Goal: Task Accomplishment & Management: Use online tool/utility

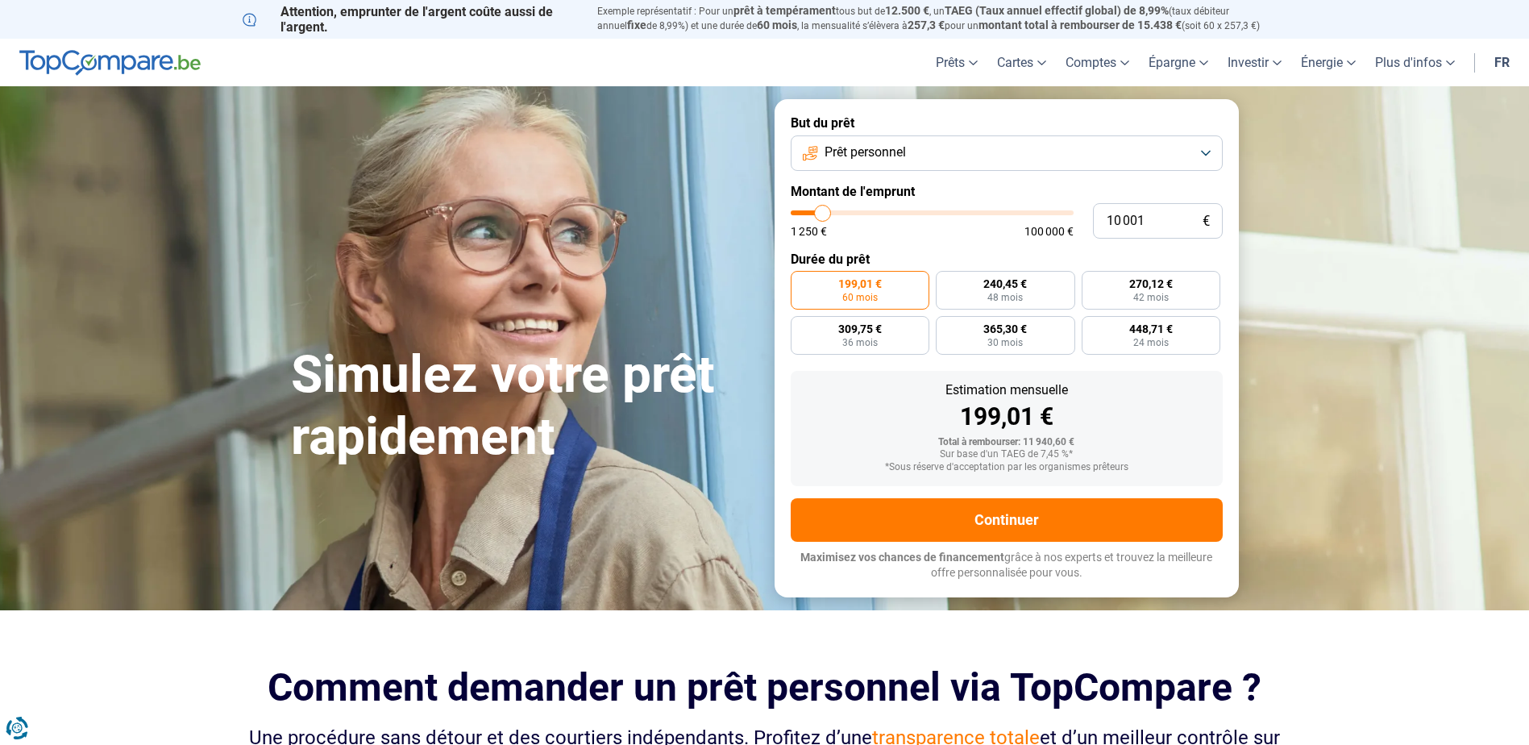
type input "7 500"
type input "7500"
type input "8 250"
type input "8250"
type input "20 500"
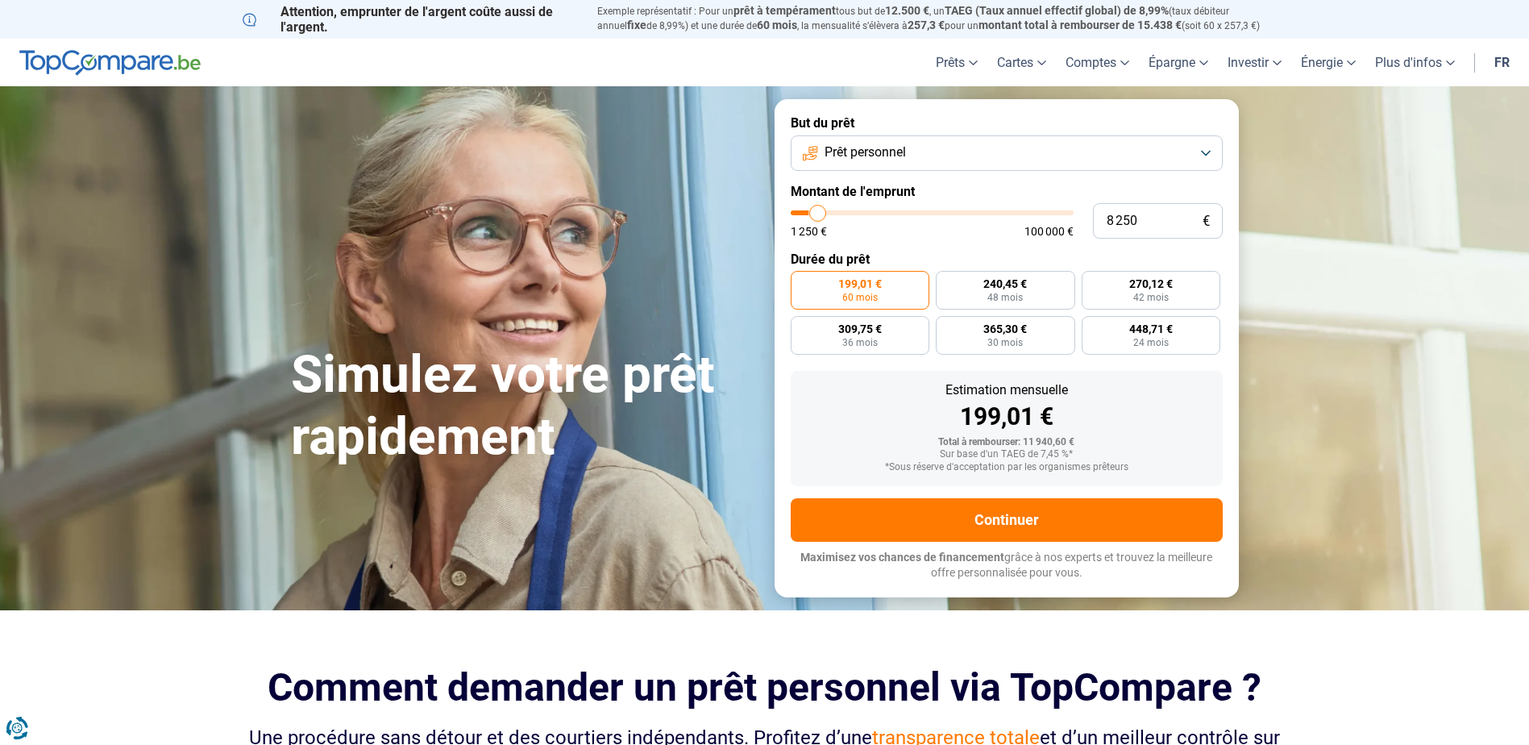
type input "20500"
type input "40 000"
type input "40000"
type input "66 250"
type input "66250"
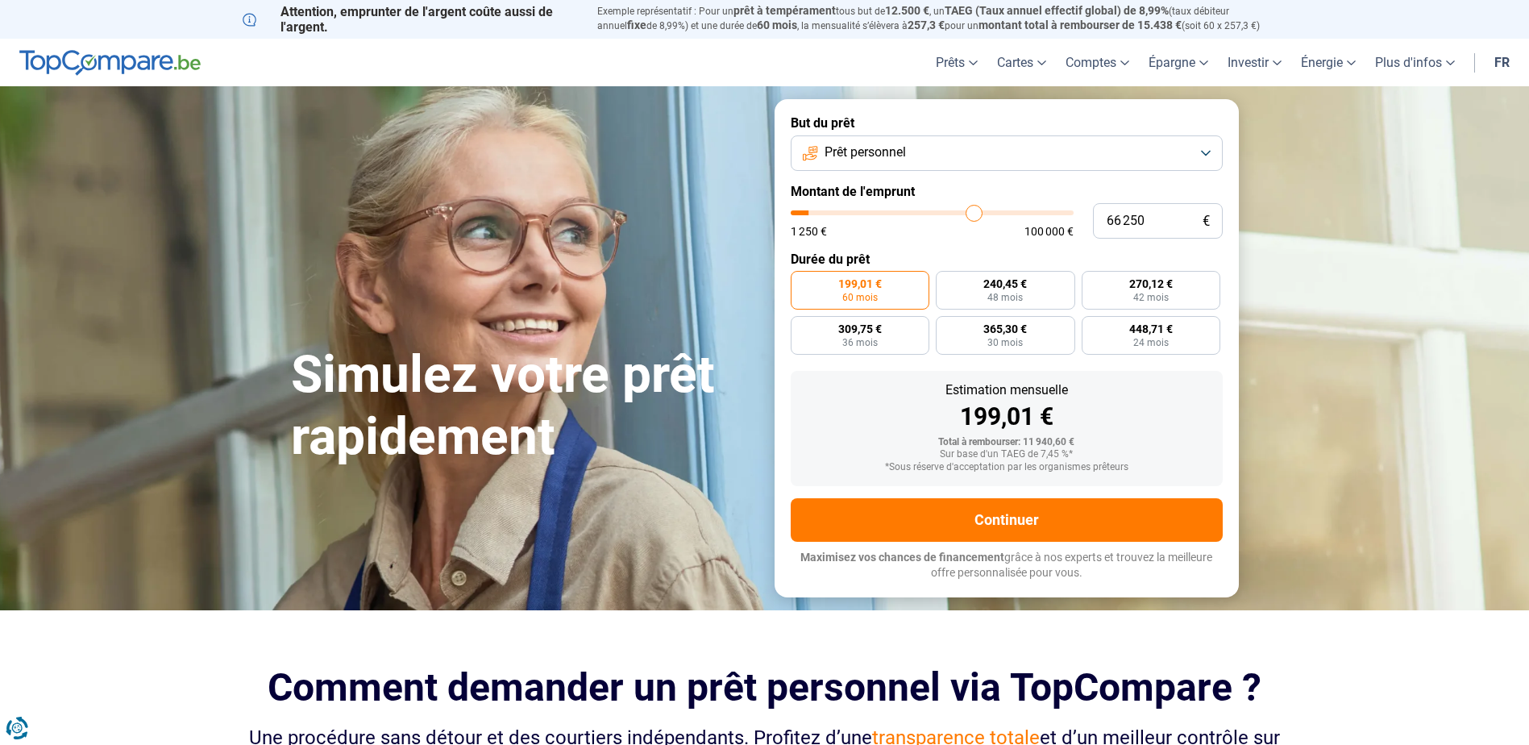
type input "93 250"
type input "93250"
type input "100 000"
drag, startPoint x: 0, startPoint y: 0, endPoint x: 1172, endPoint y: 212, distance: 1191.5
type input "100000"
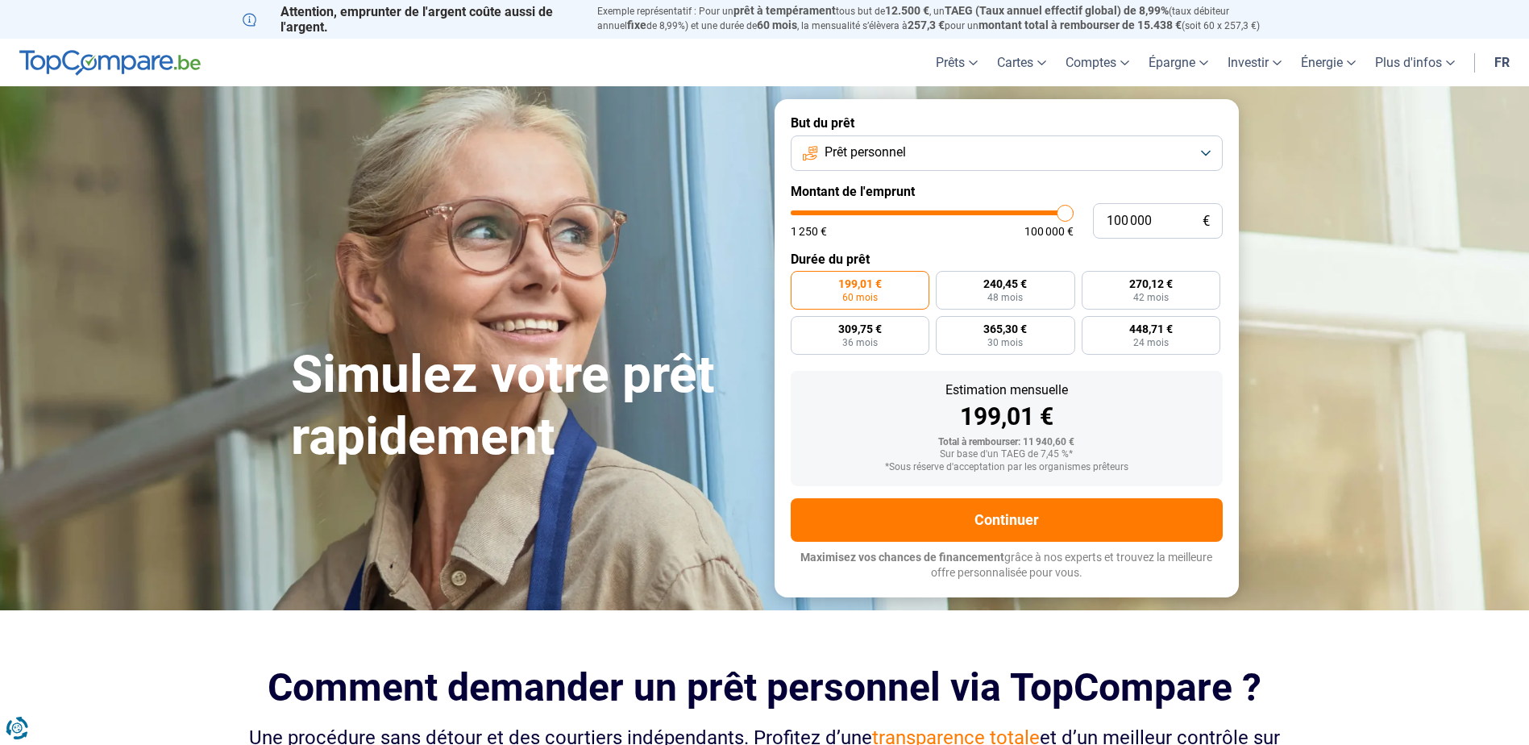
click at [1073, 211] on input "range" at bounding box center [932, 212] width 283 height 5
radio input "false"
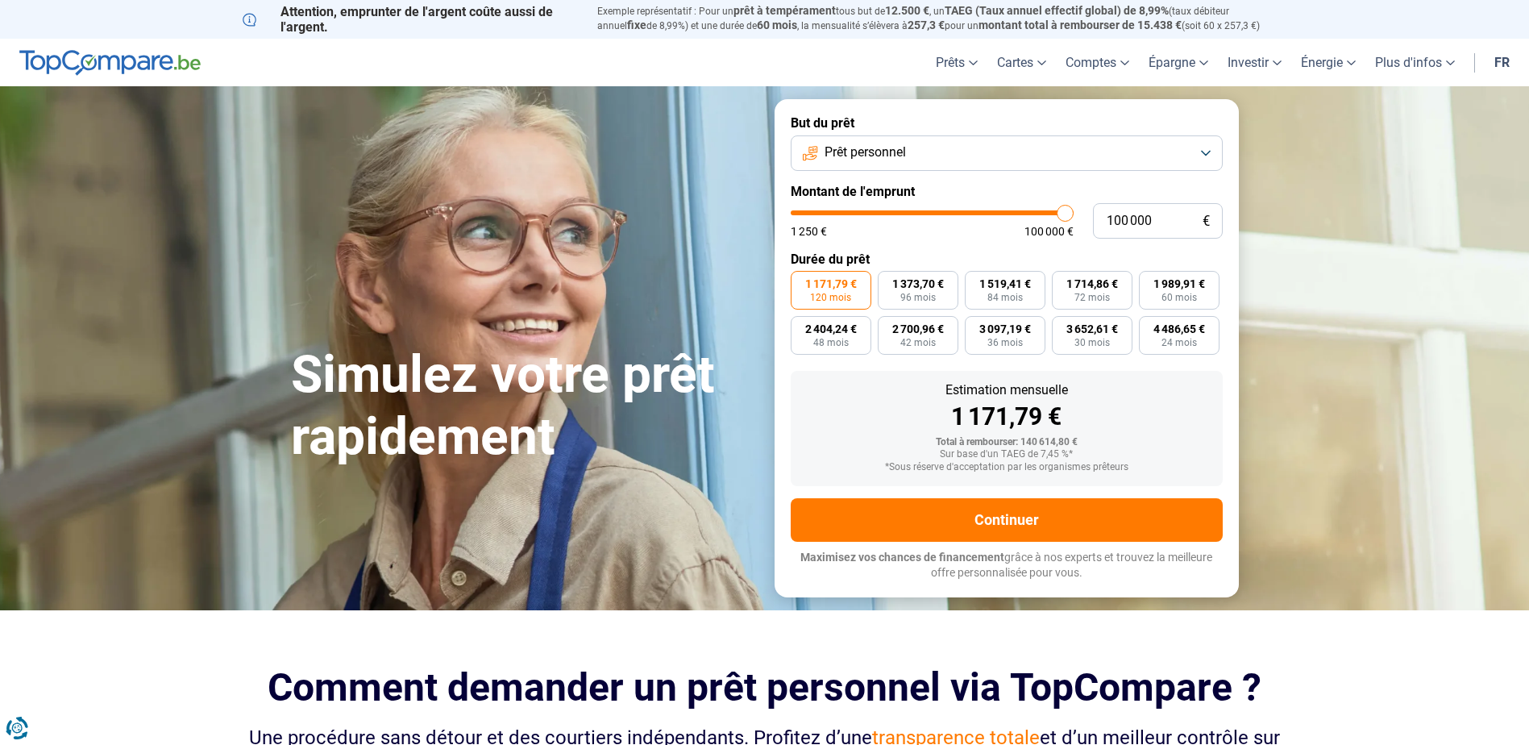
click at [1160, 154] on button "Prêt personnel" at bounding box center [1007, 152] width 432 height 35
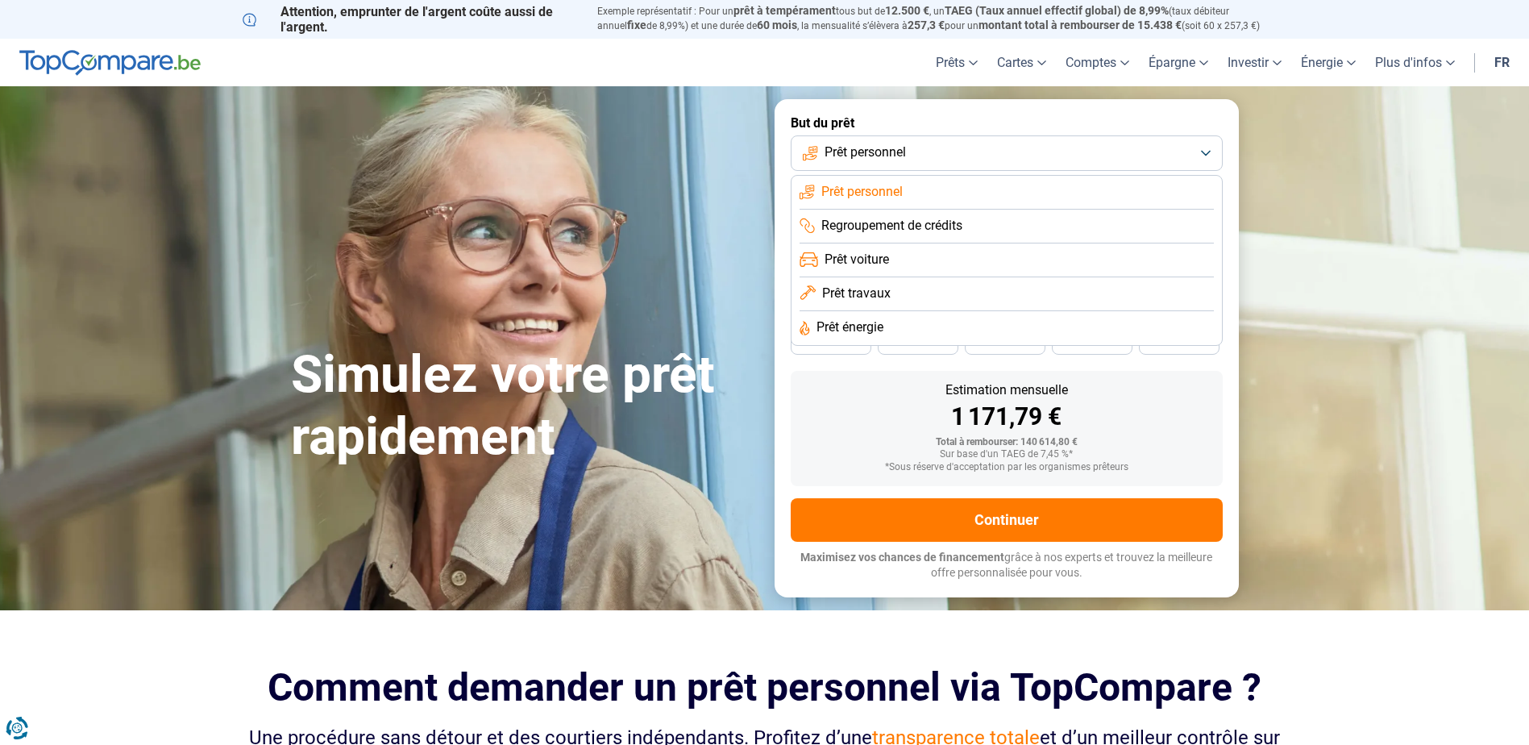
click at [1124, 291] on li "Prêt travaux" at bounding box center [1006, 294] width 414 height 34
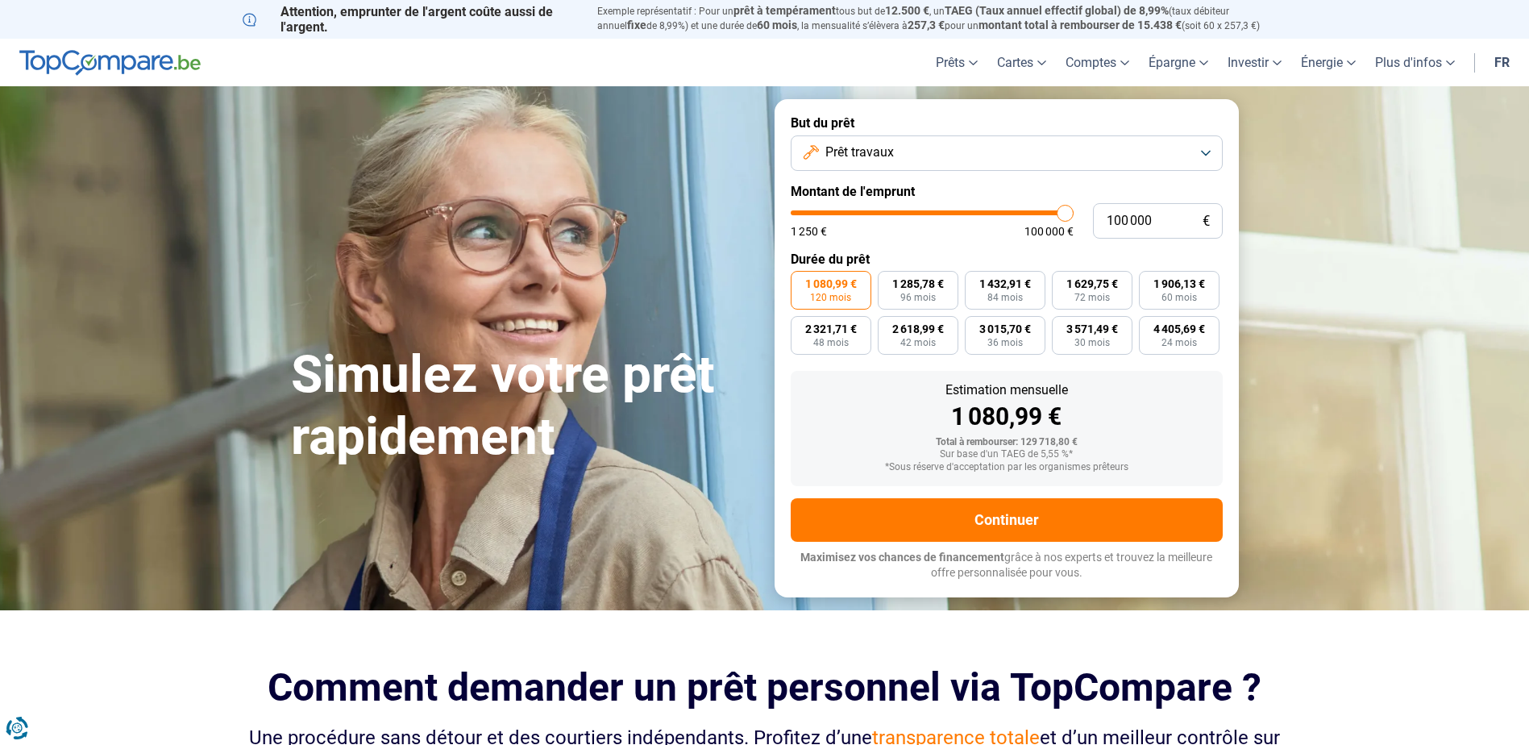
type input "99 500"
type input "99500"
type input "99 250"
type input "99250"
type input "98 000"
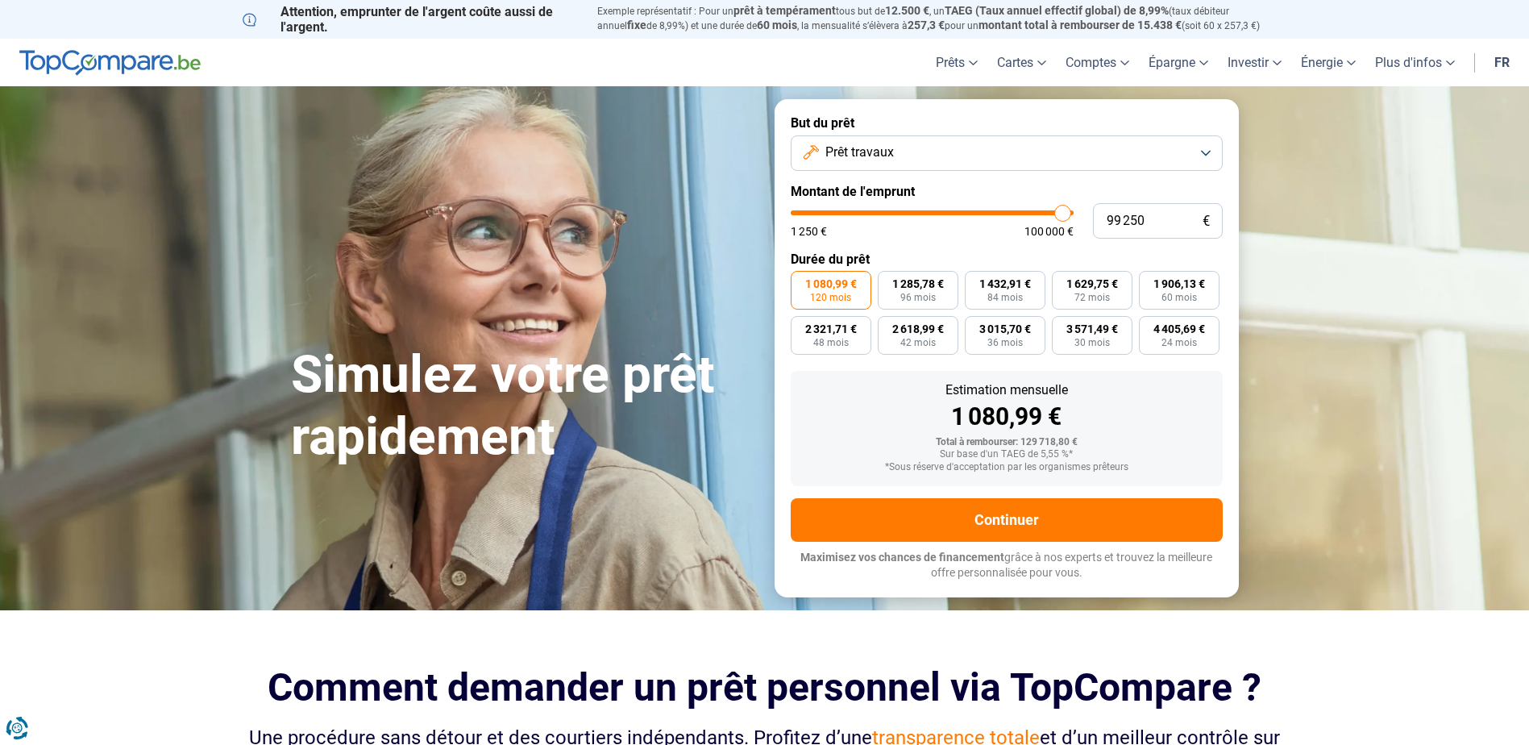
type input "98000"
type input "97 250"
type input "97250"
type input "95 500"
type input "95500"
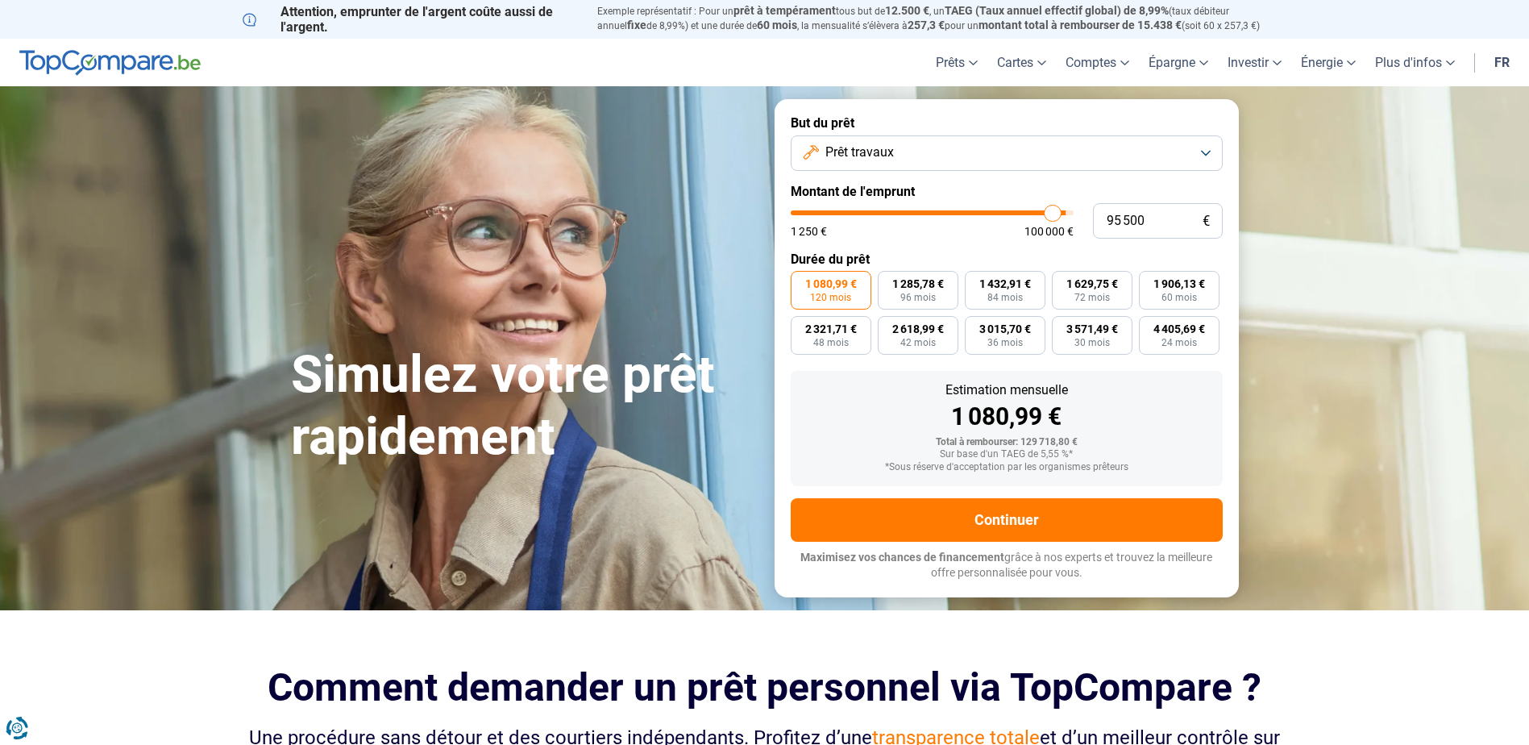
type input "93 250"
type input "93250"
type input "89 750"
type input "89750"
type input "89 500"
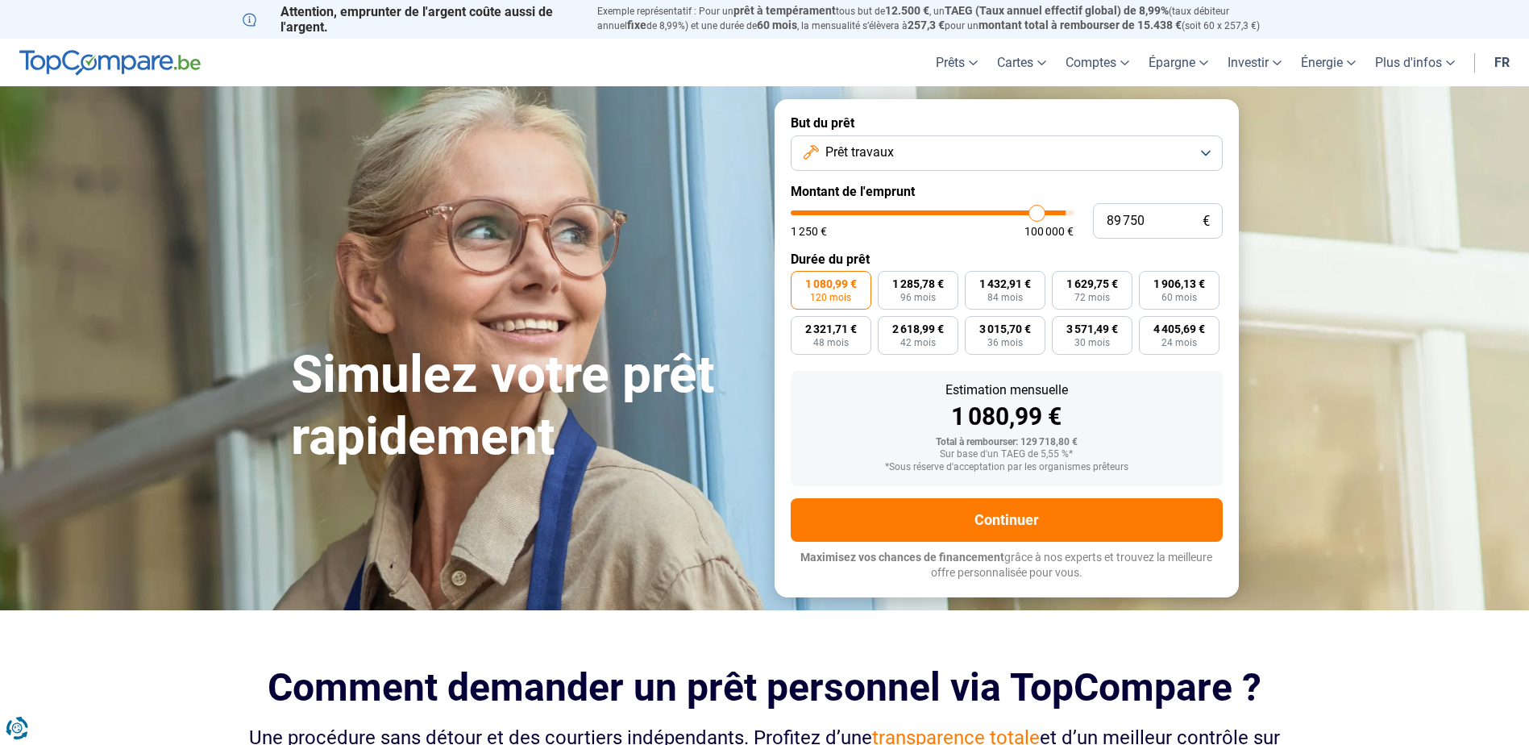
type input "89500"
type input "89 000"
type input "89000"
type input "88 500"
type input "88500"
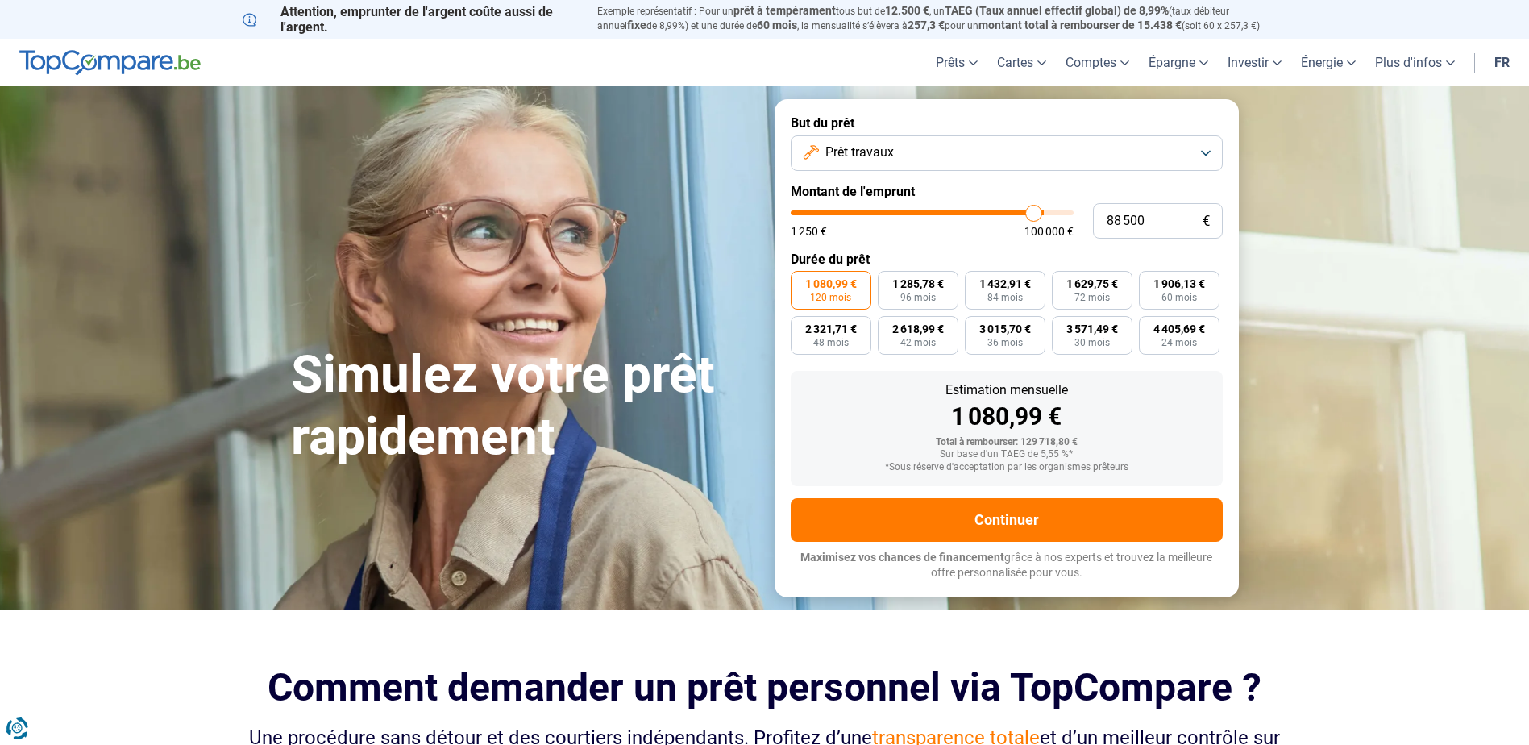
type input "87 500"
type input "87500"
type input "87 250"
type input "87250"
type input "86 750"
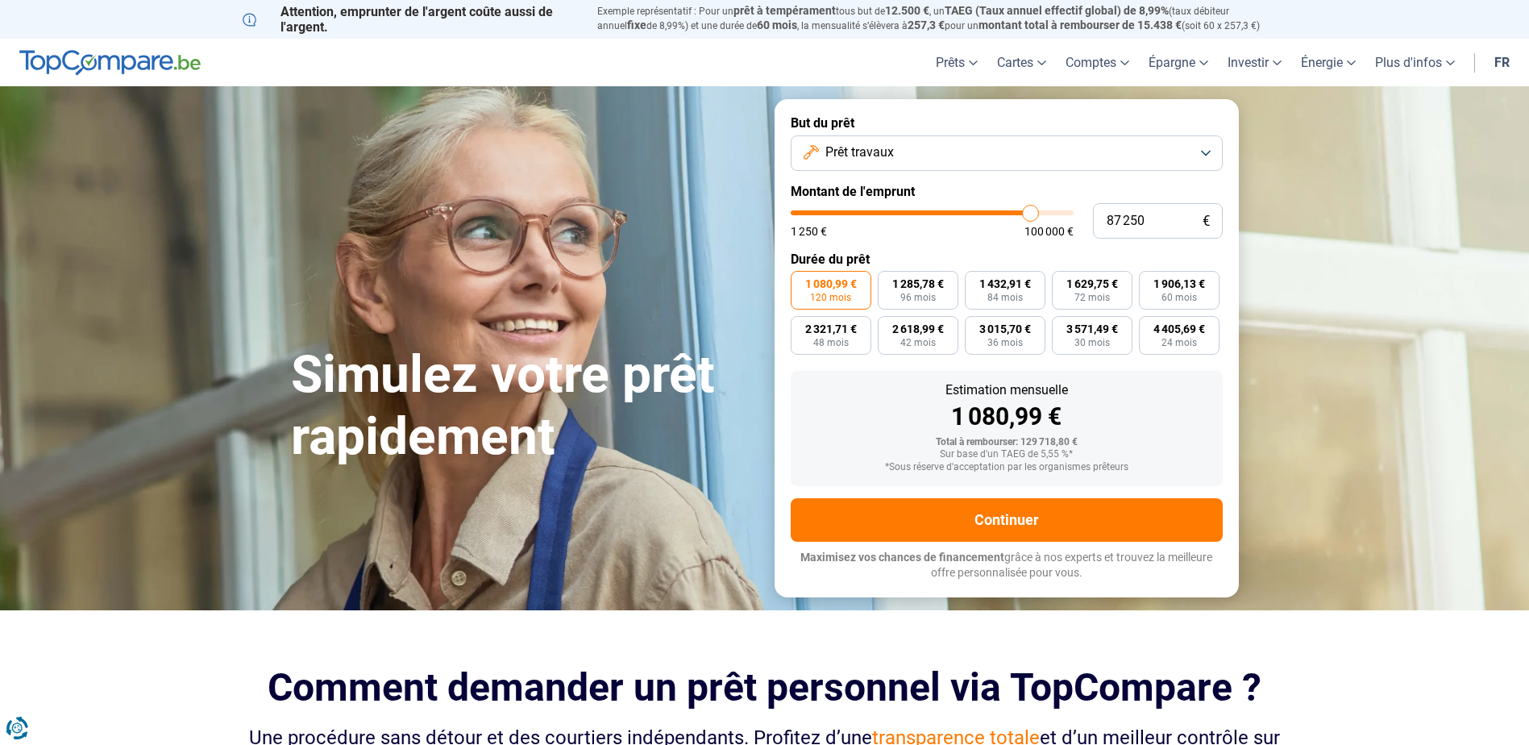
type input "86750"
type input "86 500"
type input "86500"
type input "85 750"
type input "85750"
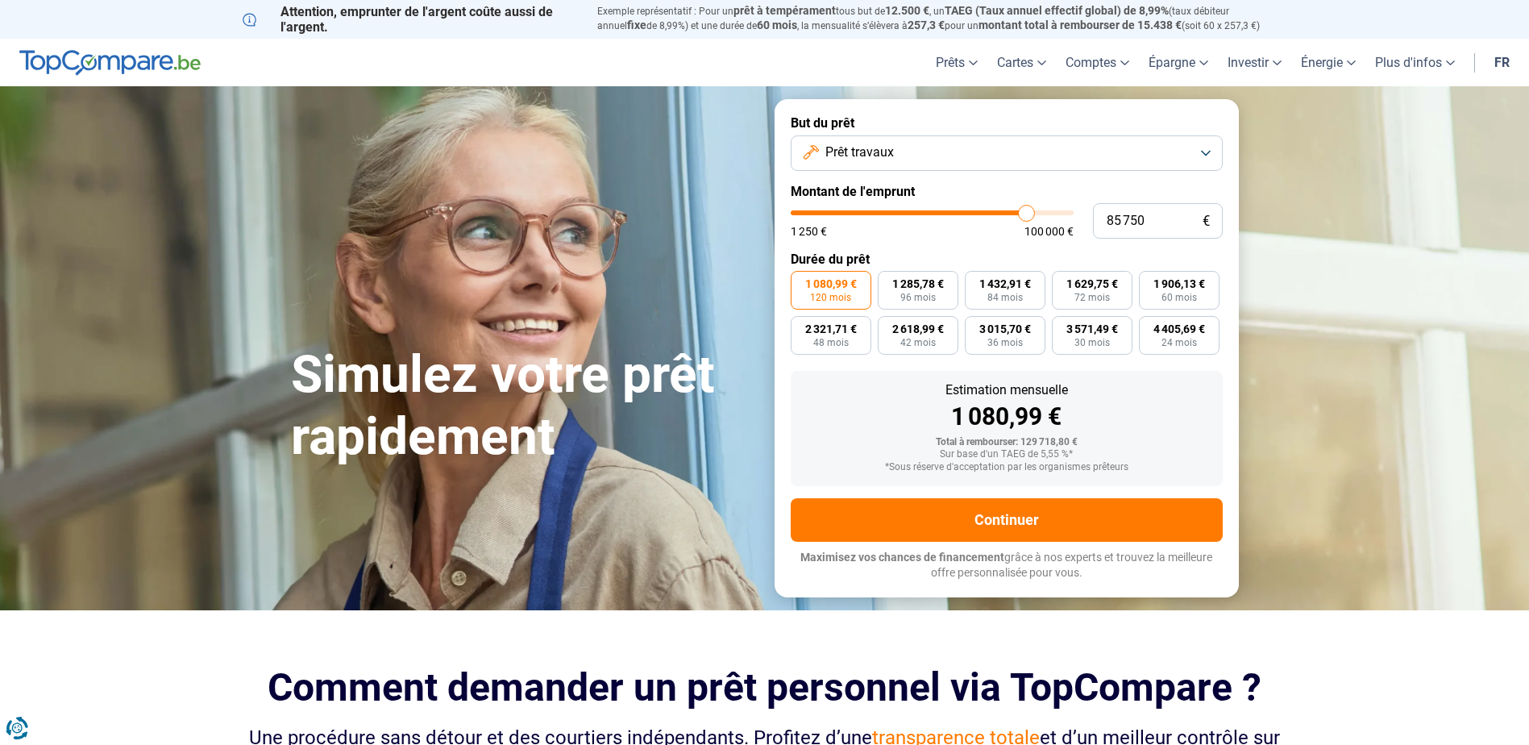
type input "86 500"
drag, startPoint x: 1069, startPoint y: 214, endPoint x: 1027, endPoint y: 210, distance: 41.2
type input "86500"
click at [1027, 210] on input "range" at bounding box center [932, 212] width 283 height 5
drag, startPoint x: 1027, startPoint y: 210, endPoint x: 1315, endPoint y: 143, distance: 295.4
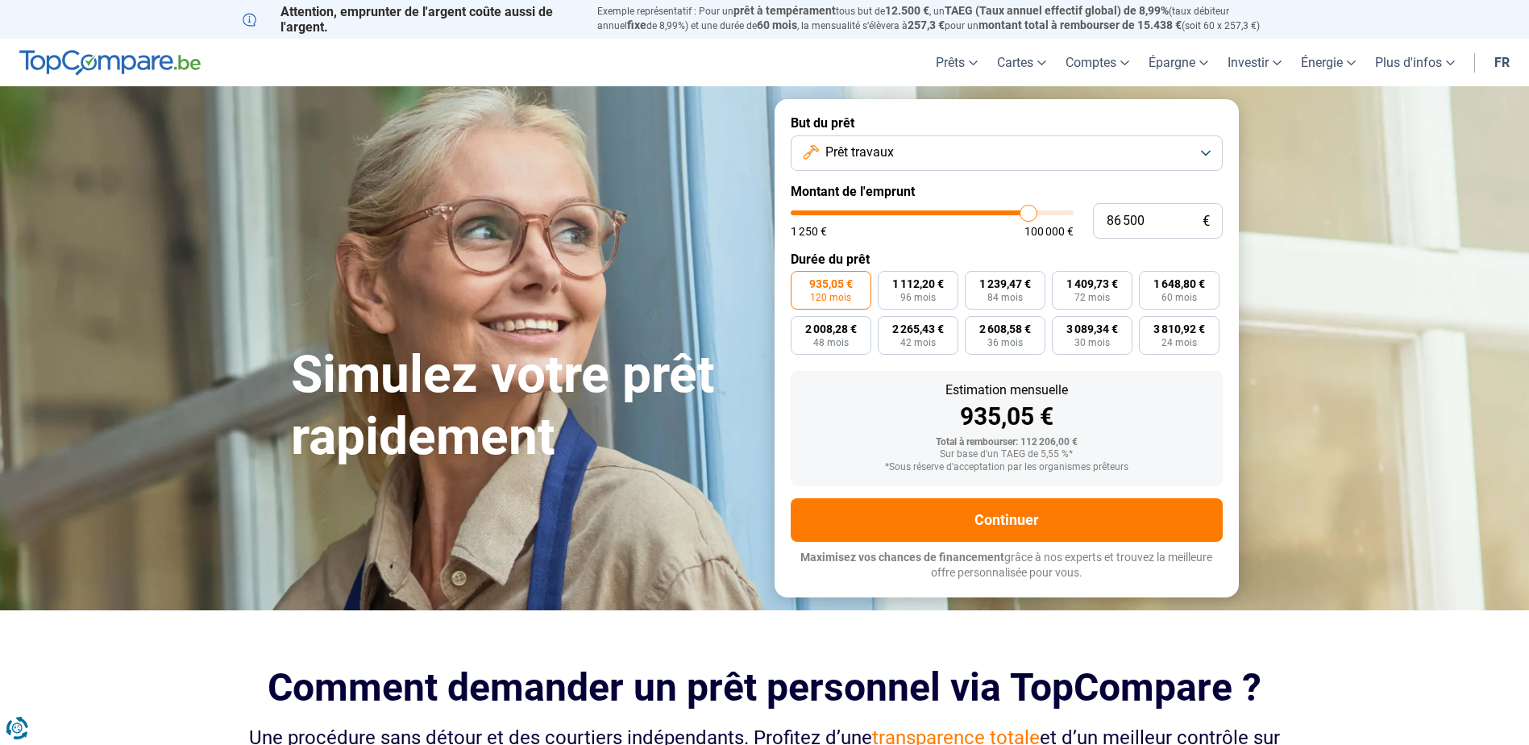
click at [1315, 143] on section "Simulez votre prêt rapidement Simulez votre prêt rapidement But du prêt Prêt tr…" at bounding box center [764, 347] width 1529 height 523
